Goal: Information Seeking & Learning: Check status

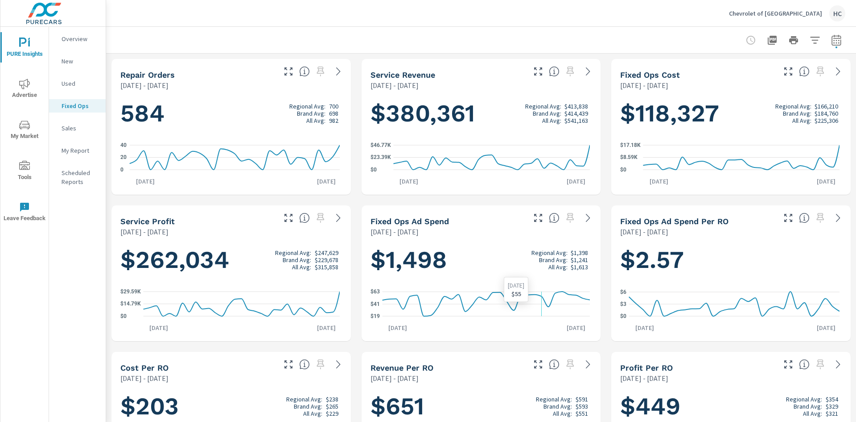
scroll to position [71, 0]
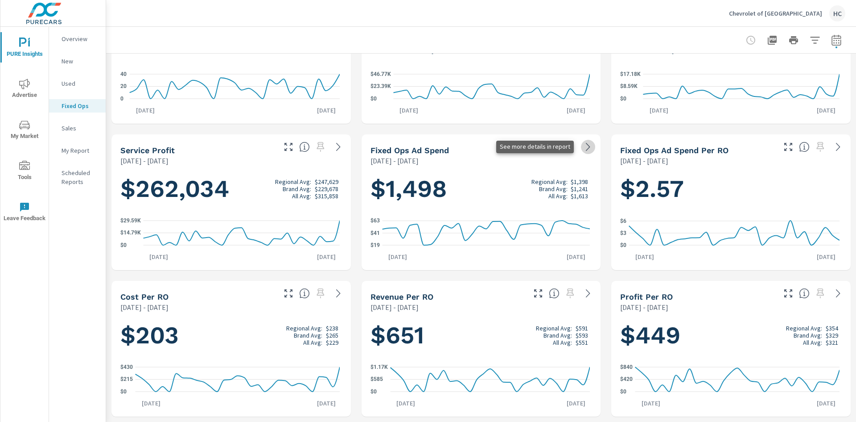
click at [583, 148] on icon at bounding box center [588, 146] width 11 height 11
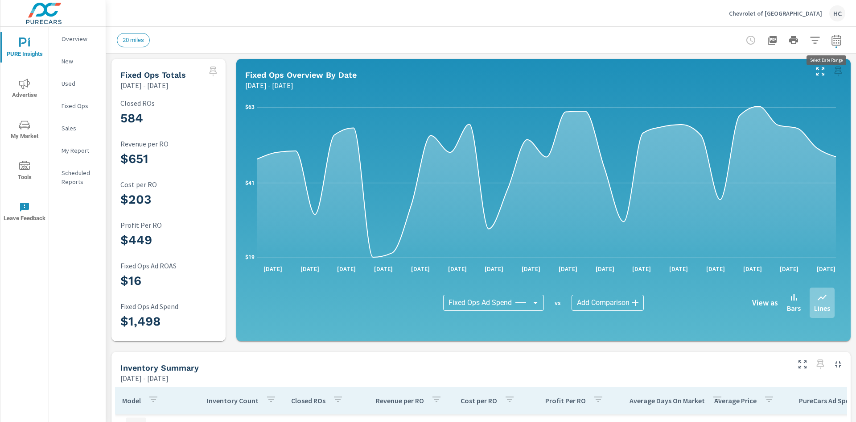
click at [833, 44] on icon "button" at bounding box center [836, 40] width 11 height 11
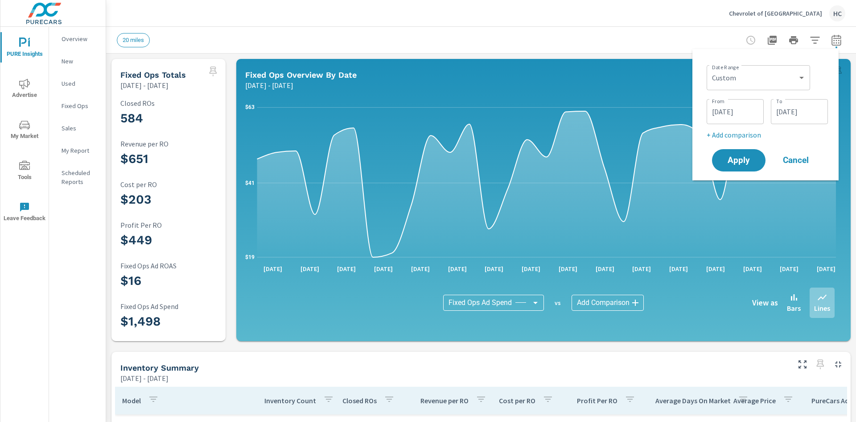
scroll to position [736, 0]
click at [737, 110] on input "[DATE]" at bounding box center [736, 112] width 50 height 18
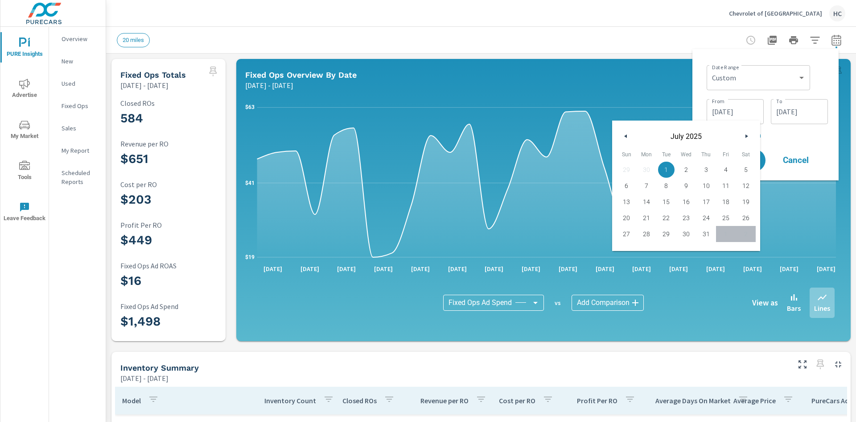
click at [625, 138] on button "button" at bounding box center [626, 136] width 11 height 11
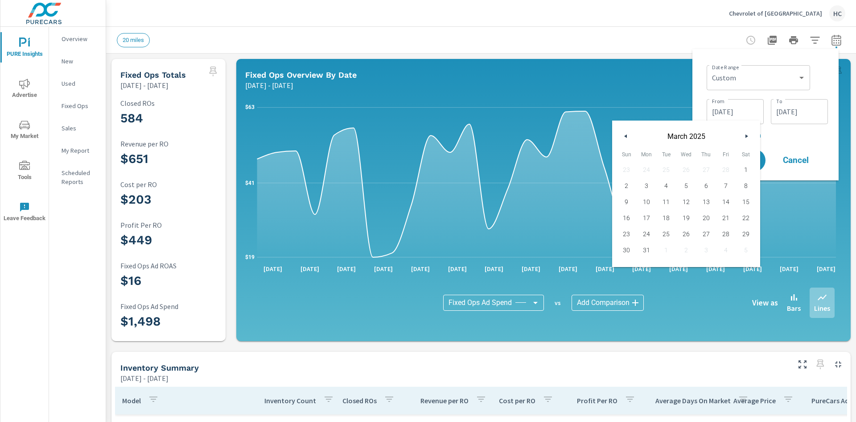
click at [625, 138] on button "button" at bounding box center [626, 136] width 11 height 11
click at [752, 131] on div "[DATE]" at bounding box center [686, 133] width 148 height 27
click at [748, 135] on icon "button" at bounding box center [748, 136] width 4 height 4
click at [746, 170] on span "1" at bounding box center [746, 170] width 20 height 12
type input "[DATE]"
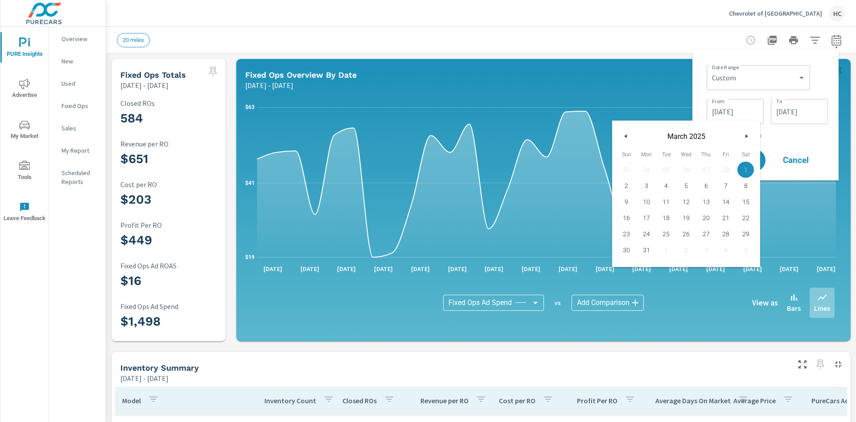
click at [798, 105] on input "[DATE]" at bounding box center [800, 112] width 50 height 18
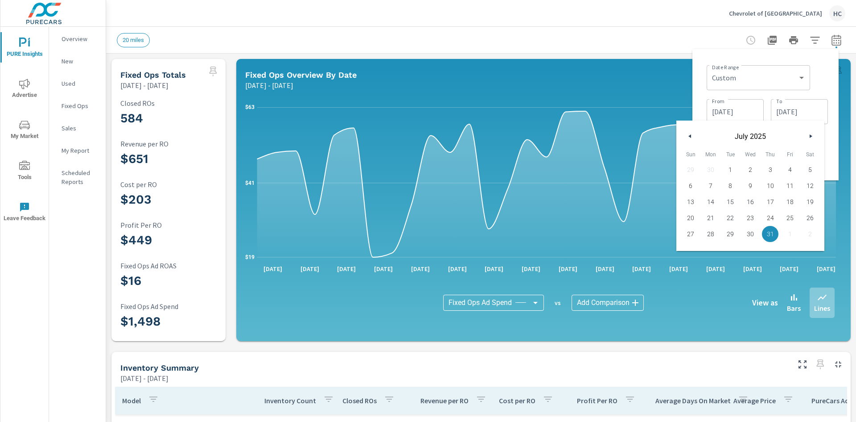
click at [809, 136] on button "button" at bounding box center [811, 136] width 11 height 11
click at [690, 254] on span "31" at bounding box center [691, 250] width 20 height 12
type input "[DATE]"
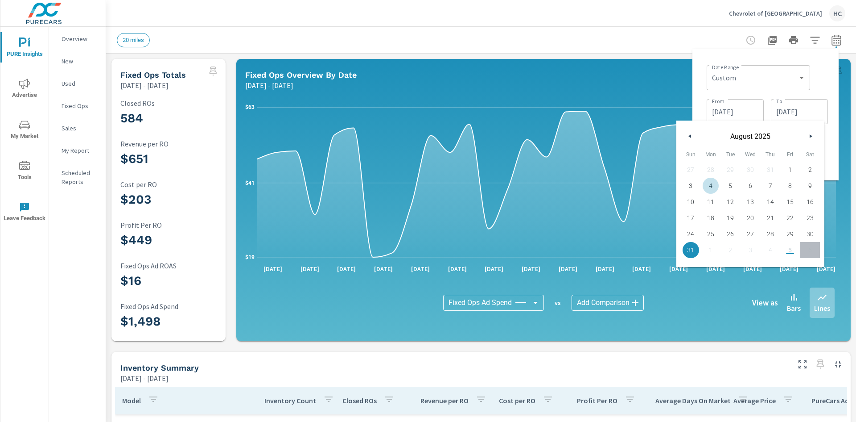
click at [823, 74] on div "Date Range Custom [DATE] Last week Last 7 days Last 14 days Last 30 days Last 4…" at bounding box center [767, 77] width 121 height 30
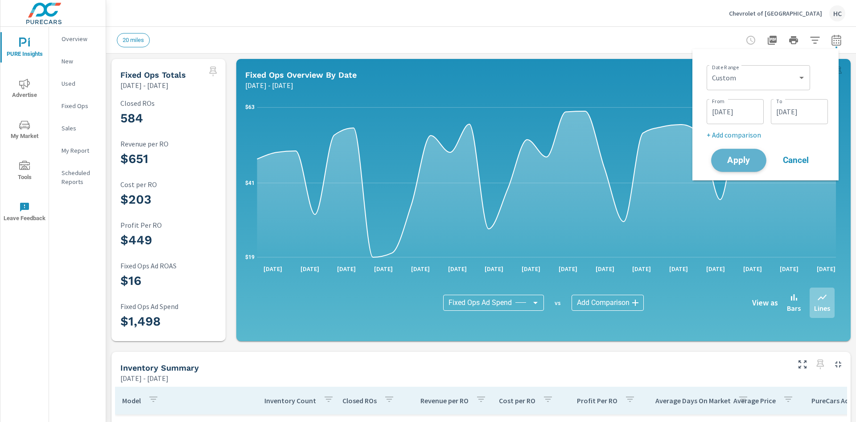
click at [728, 164] on span "Apply" at bounding box center [739, 160] width 37 height 8
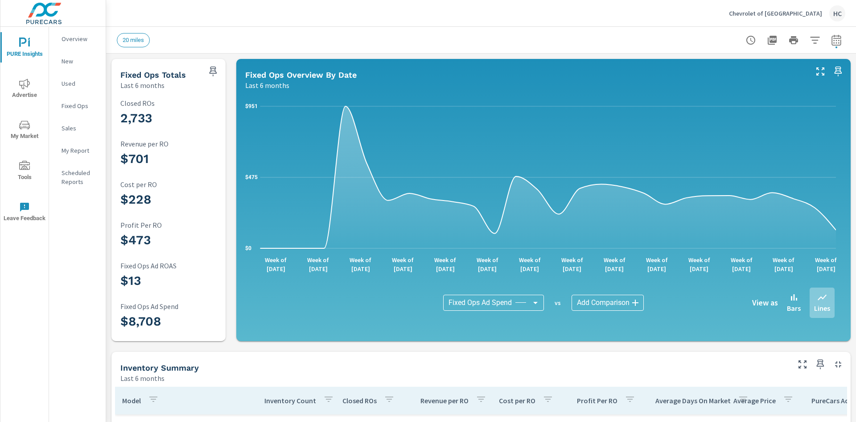
scroll to position [736, 0]
click at [62, 172] on p "Scheduled Reports" at bounding box center [80, 177] width 37 height 18
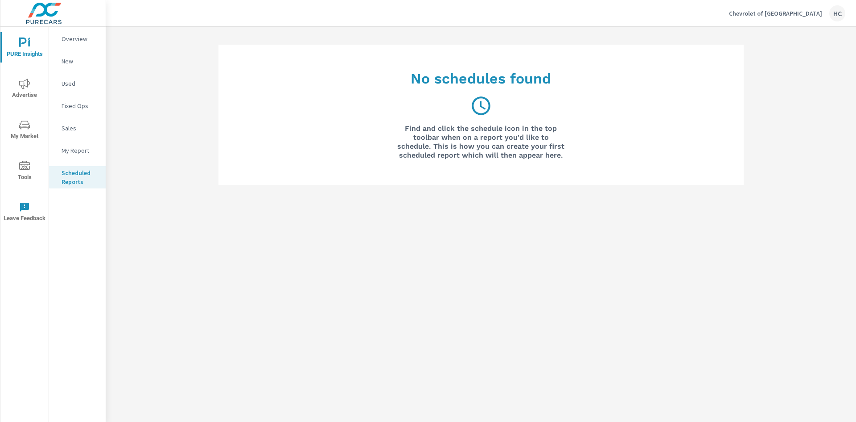
click at [78, 50] on nav "Overview New Used Fixed Ops Sales My Report Scheduled Reports" at bounding box center [77, 114] width 57 height 174
click at [79, 39] on p "Overview" at bounding box center [80, 38] width 37 height 9
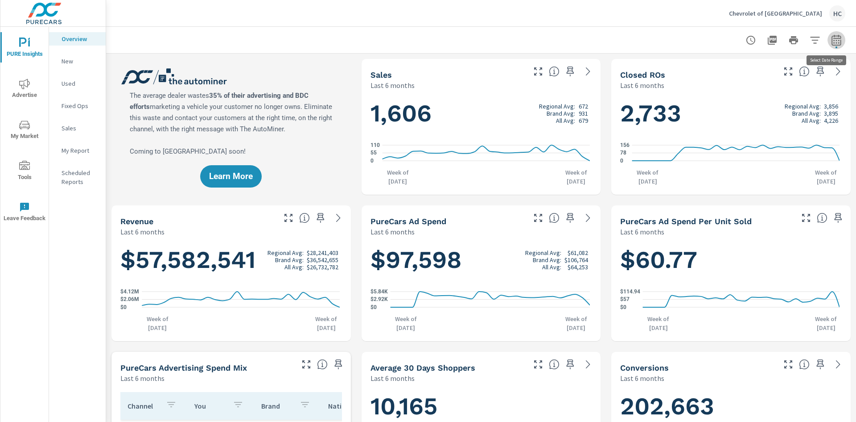
click at [831, 39] on icon "button" at bounding box center [836, 40] width 11 height 11
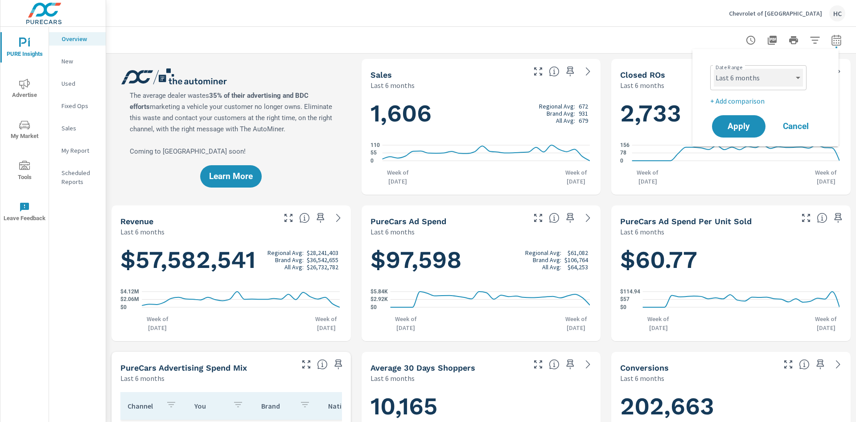
drag, startPoint x: 782, startPoint y: 79, endPoint x: 779, endPoint y: 84, distance: 6.4
click at [782, 79] on select "Custom [DATE] Last week Last 7 days Last 14 days Last 30 days Last 45 days Last…" at bounding box center [758, 78] width 89 height 18
click at [714, 69] on select "Custom [DATE] Last week Last 7 days Last 14 days Last 30 days Last 45 days Last…" at bounding box center [758, 78] width 89 height 18
select select "Last 90 days"
click at [748, 123] on span "Apply" at bounding box center [739, 126] width 37 height 8
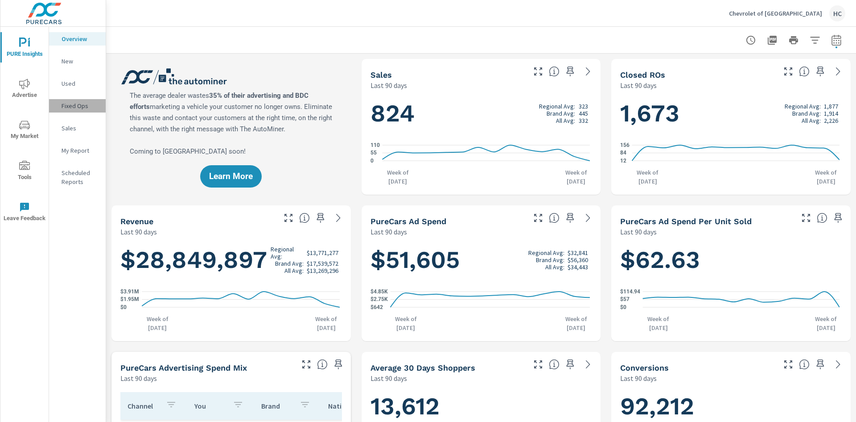
click at [71, 104] on p "Fixed Ops" at bounding box center [80, 105] width 37 height 9
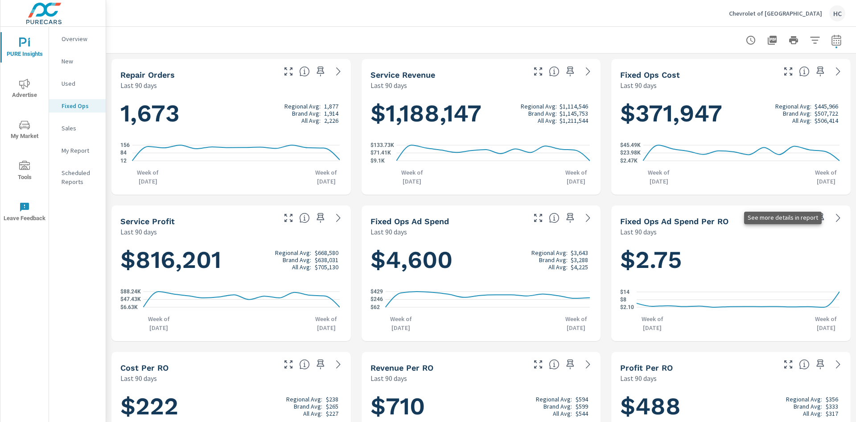
click at [834, 219] on icon at bounding box center [838, 217] width 11 height 11
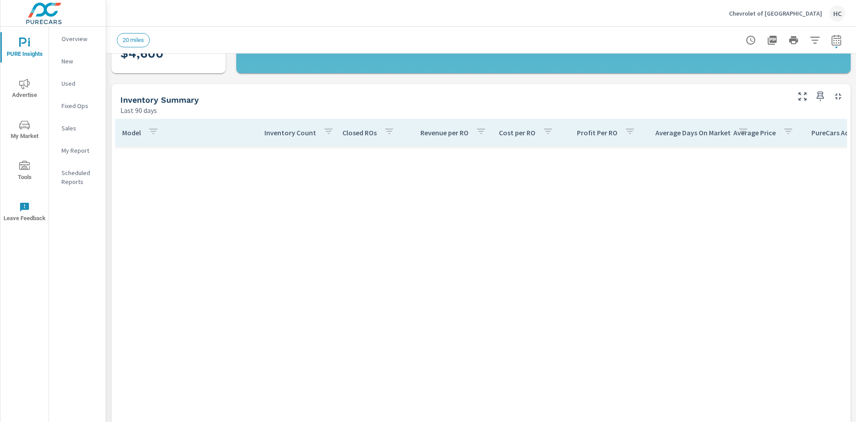
scroll to position [736, 0]
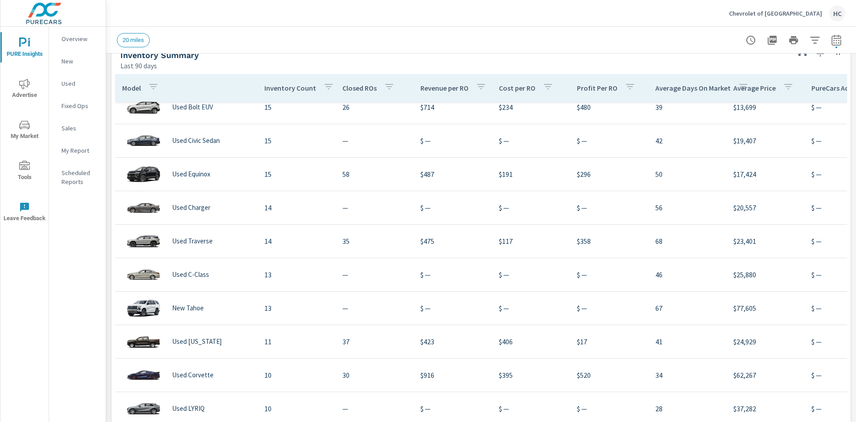
scroll to position [364, 0]
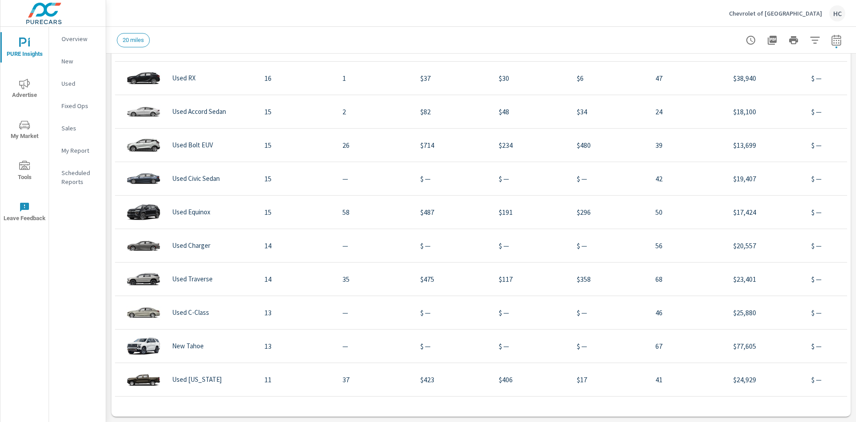
scroll to position [602, 0]
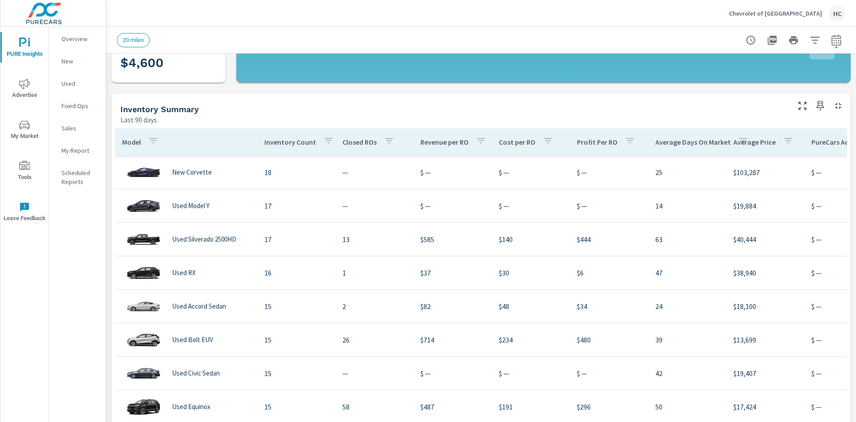
scroll to position [230, 0]
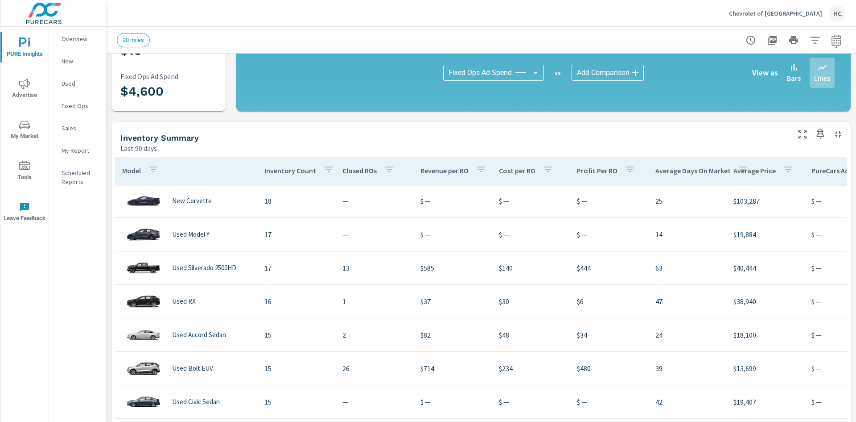
click at [831, 140] on button "button" at bounding box center [838, 134] width 14 height 14
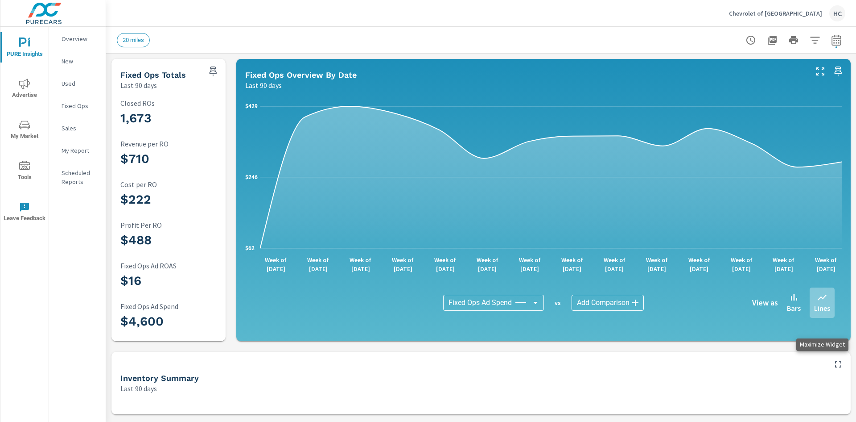
click at [840, 366] on icon "button" at bounding box center [838, 364] width 11 height 11
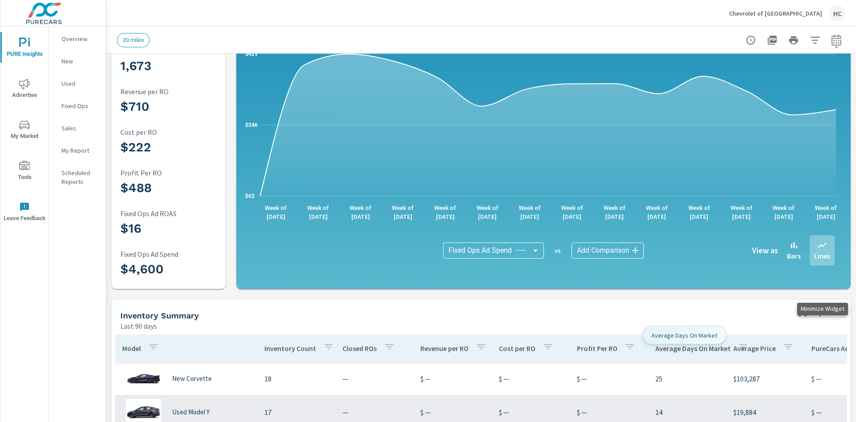
scroll to position [134, 0]
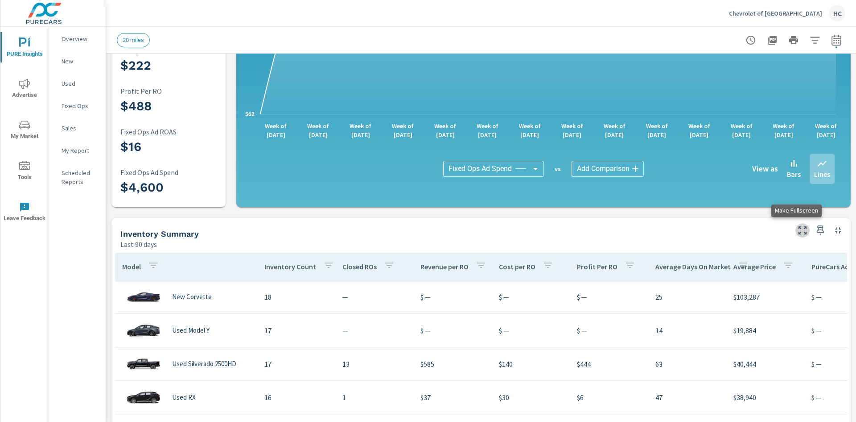
click at [798, 232] on icon "button" at bounding box center [803, 230] width 11 height 11
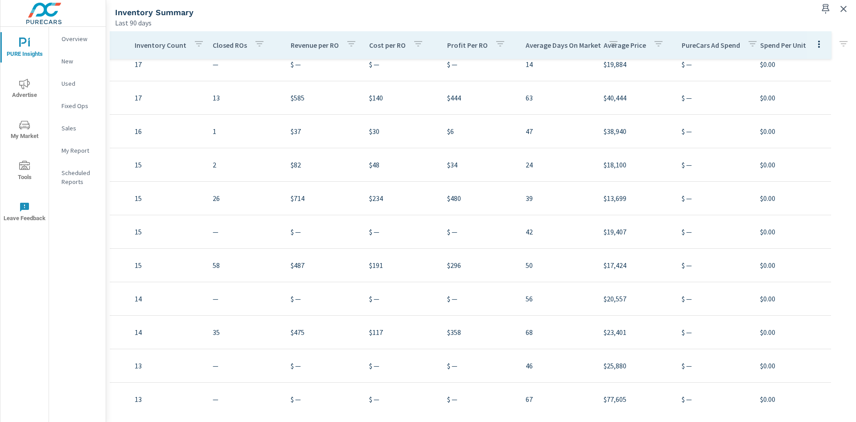
scroll to position [647, 122]
click at [752, 42] on icon "button" at bounding box center [756, 43] width 8 height 5
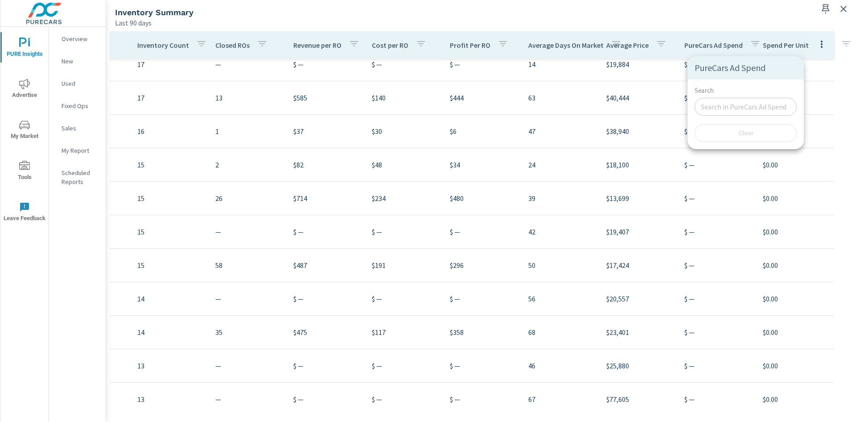
click at [806, 124] on div at bounding box center [428, 211] width 856 height 422
click at [720, 45] on p "PureCars Ad Spend" at bounding box center [714, 45] width 58 height 9
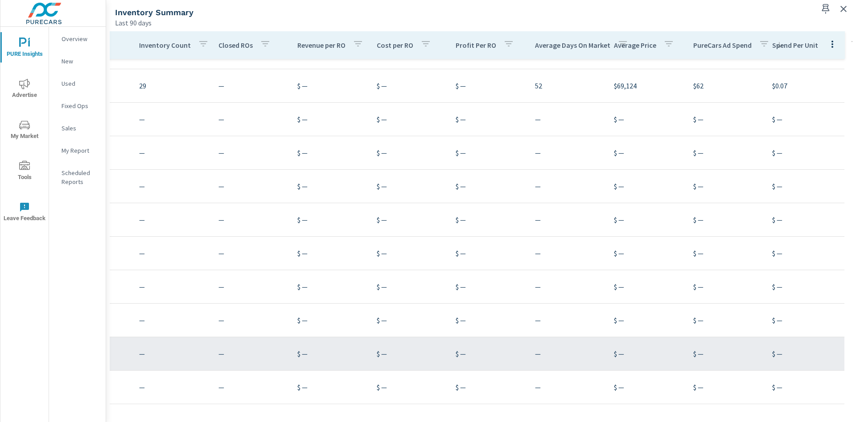
scroll to position [245, 122]
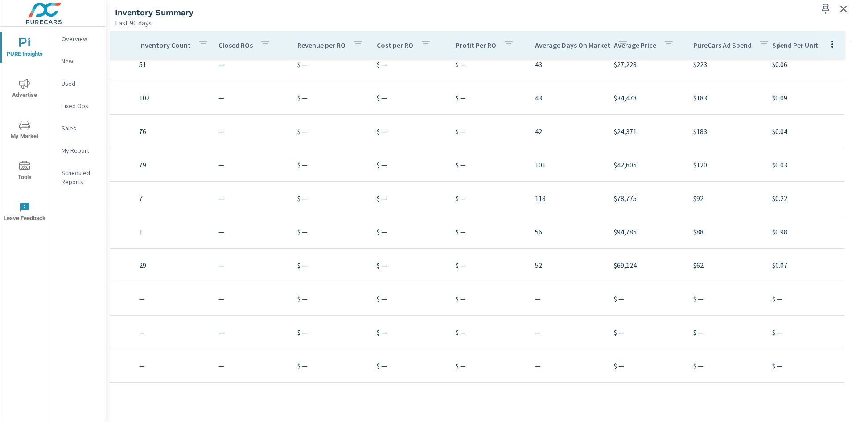
scroll to position [0, 122]
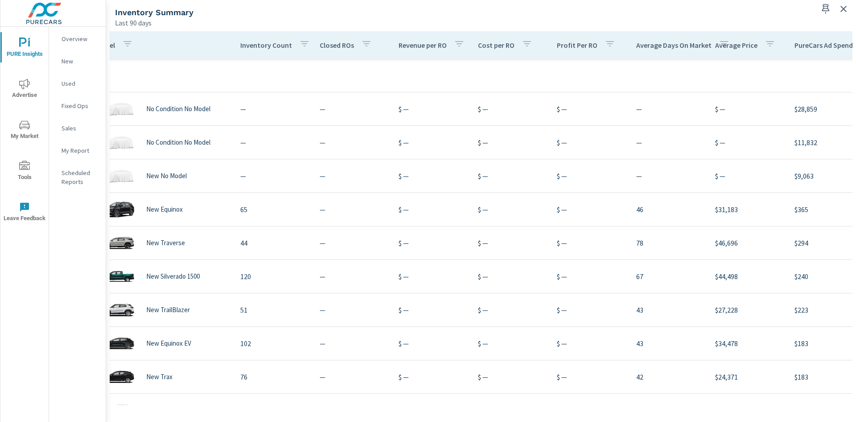
scroll to position [0, 3]
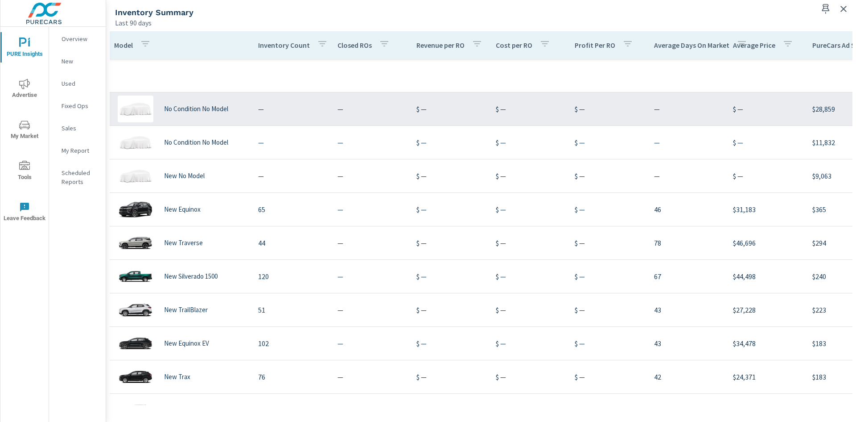
click at [264, 114] on p "—" at bounding box center [290, 108] width 65 height 11
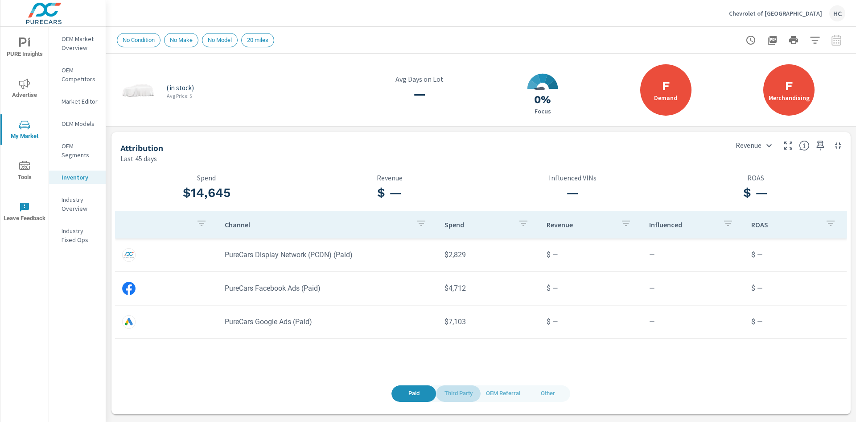
click at [459, 395] on span "Third Party" at bounding box center [459, 393] width 34 height 10
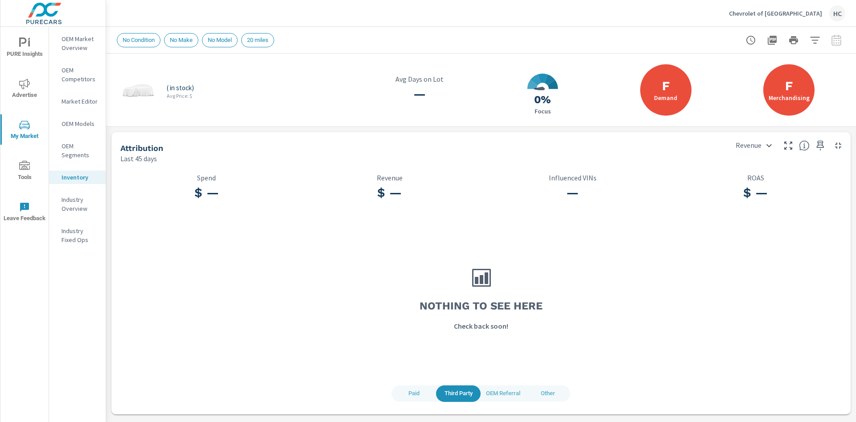
click at [504, 390] on span "OEM Referral" at bounding box center [503, 393] width 34 height 10
click at [537, 393] on span "Other" at bounding box center [548, 393] width 34 height 10
click at [415, 393] on span "Paid" at bounding box center [414, 393] width 34 height 10
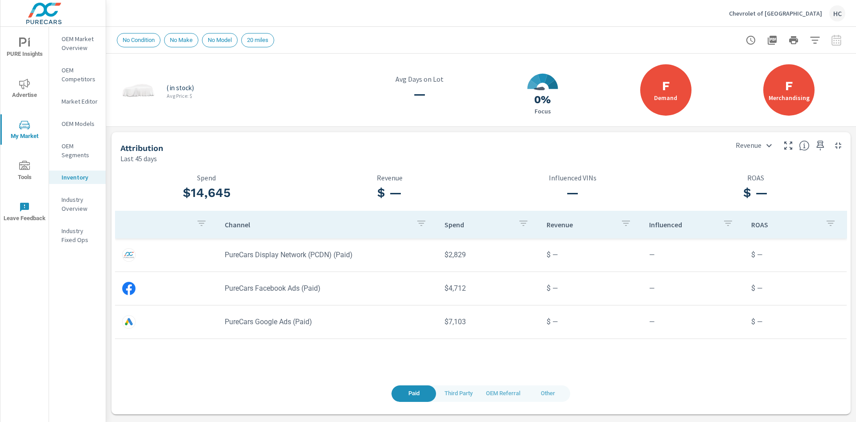
click at [26, 46] on icon "nav menu" at bounding box center [24, 42] width 11 height 11
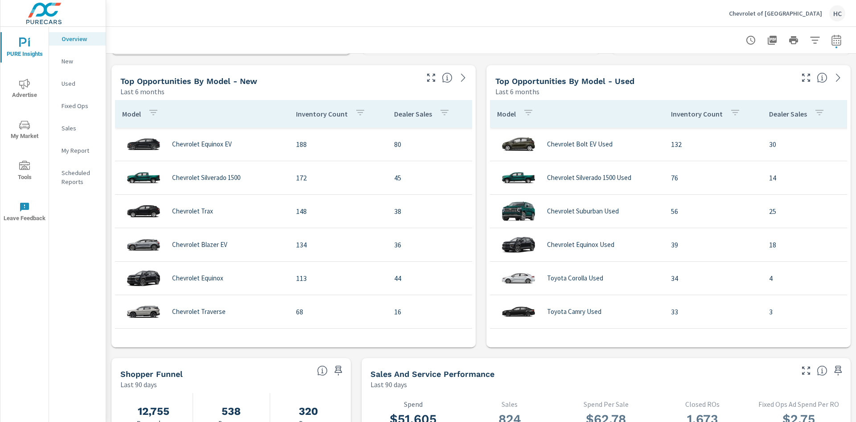
scroll to position [580, 0]
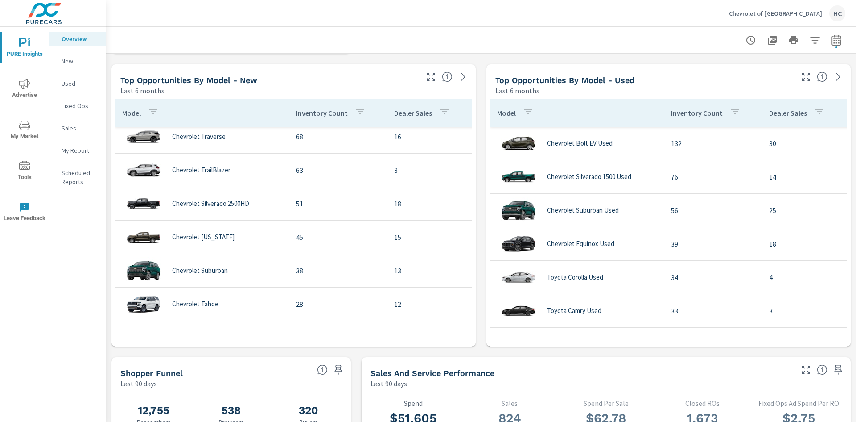
scroll to position [223, 0]
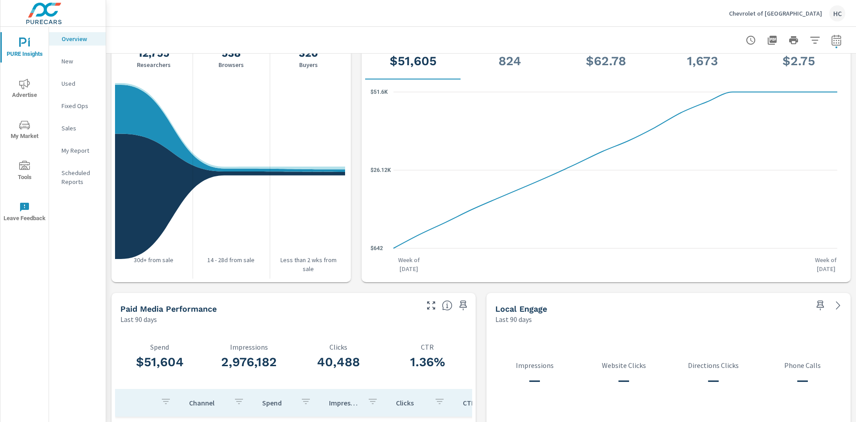
scroll to position [848, 0]
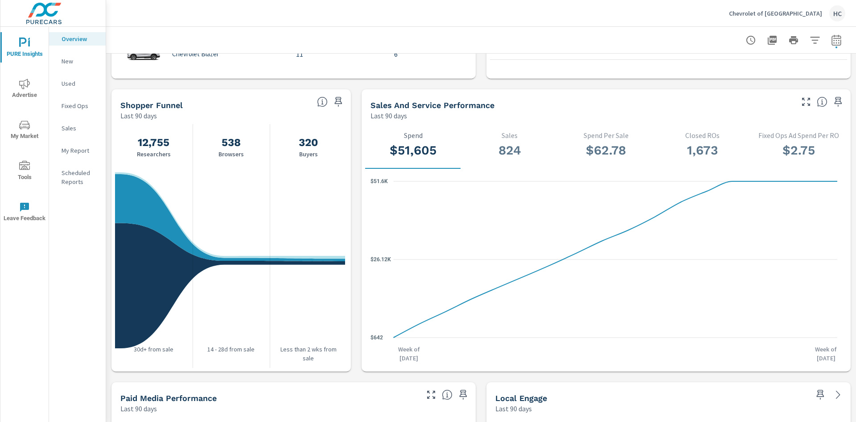
click at [795, 141] on div "$2.75 Fixed Ops Ad Spend Per RO" at bounding box center [799, 146] width 82 height 30
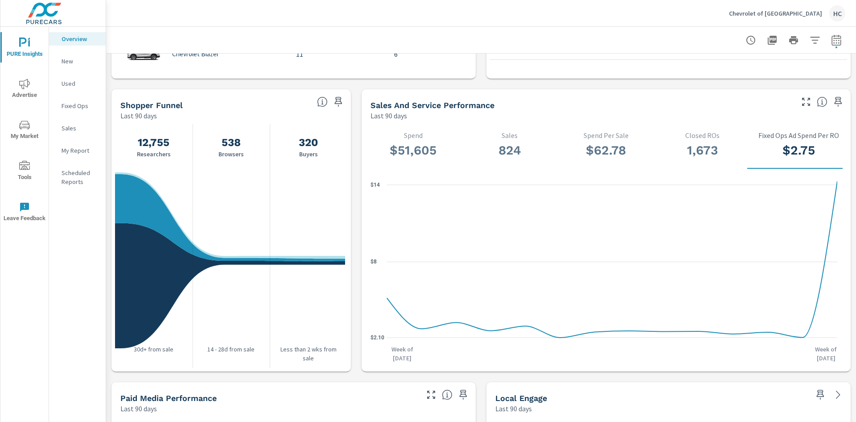
click at [705, 144] on h3 "1,673" at bounding box center [703, 150] width 82 height 15
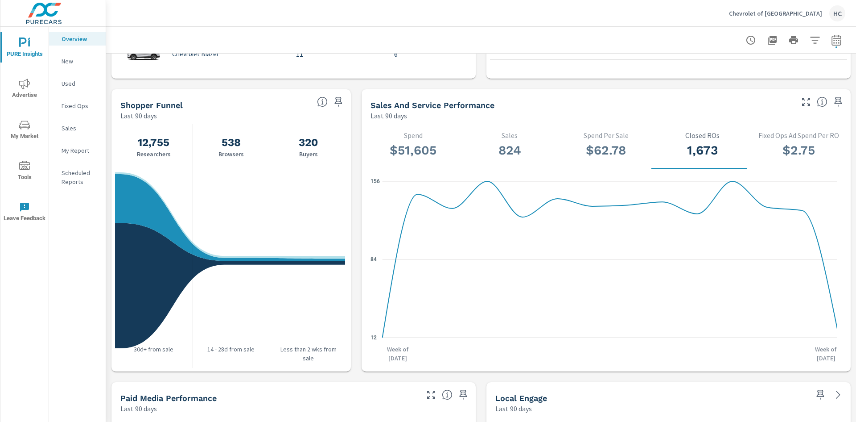
scroll to position [624, 0]
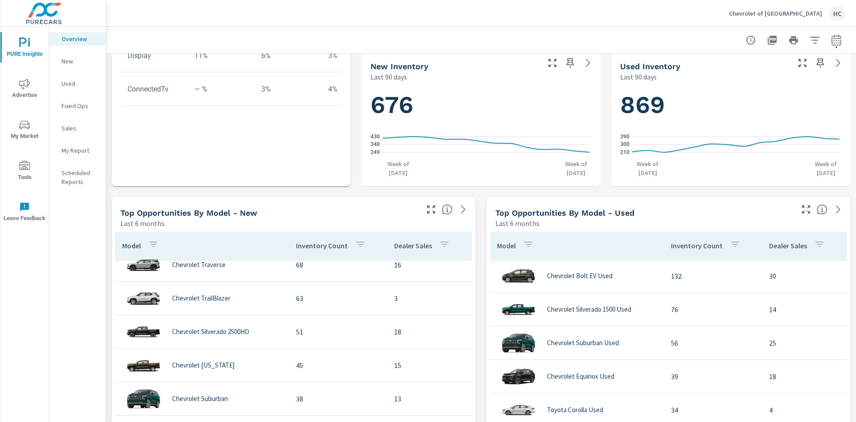
scroll to position [401, 0]
